Goal: Find specific page/section: Find specific page/section

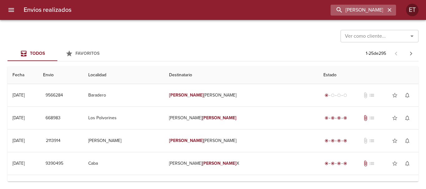
click at [389, 12] on icon "button" at bounding box center [390, 10] width 6 height 6
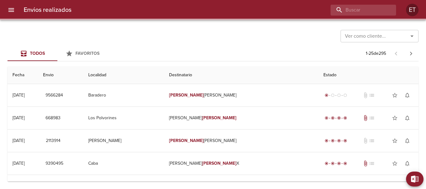
click at [277, 21] on div "Ver como cliente... Ver como cliente... Todos Favoritos 1 - 25 de 295 Fecha Env…" at bounding box center [213, 104] width 426 height 169
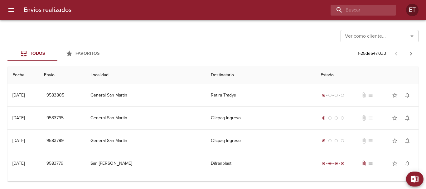
click at [280, 26] on div "Ver como cliente... Ver como cliente... Todos Favoritos 1 - 25 de 547.033 Fecha…" at bounding box center [213, 104] width 426 height 169
click at [354, 8] on input "buscar" at bounding box center [346, 10] width 80 height 11
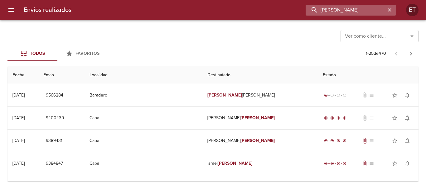
click at [355, 11] on input "[PERSON_NAME]" at bounding box center [346, 10] width 80 height 11
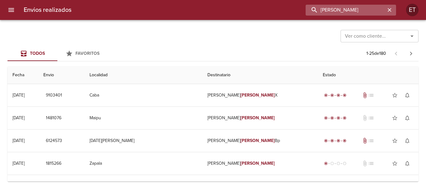
click at [322, 7] on input "[PERSON_NAME]" at bounding box center [346, 10] width 80 height 11
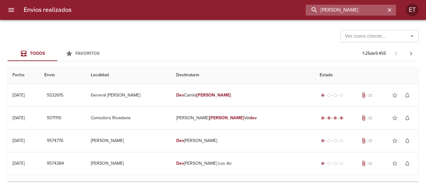
click at [336, 8] on input "[PERSON_NAME]" at bounding box center [346, 10] width 80 height 11
type input "[PERSON_NAME] del [PERSON_NAME]"
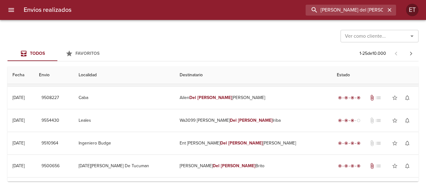
scroll to position [187, 0]
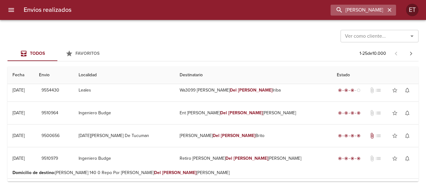
click at [391, 12] on icon "button" at bounding box center [390, 10] width 6 height 6
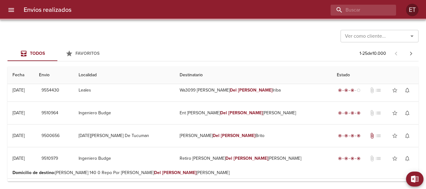
click at [286, 12] on div at bounding box center [236, 10] width 320 height 11
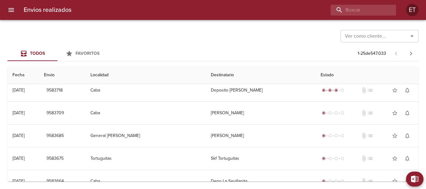
scroll to position [0, 0]
